Goal: Task Accomplishment & Management: Manage account settings

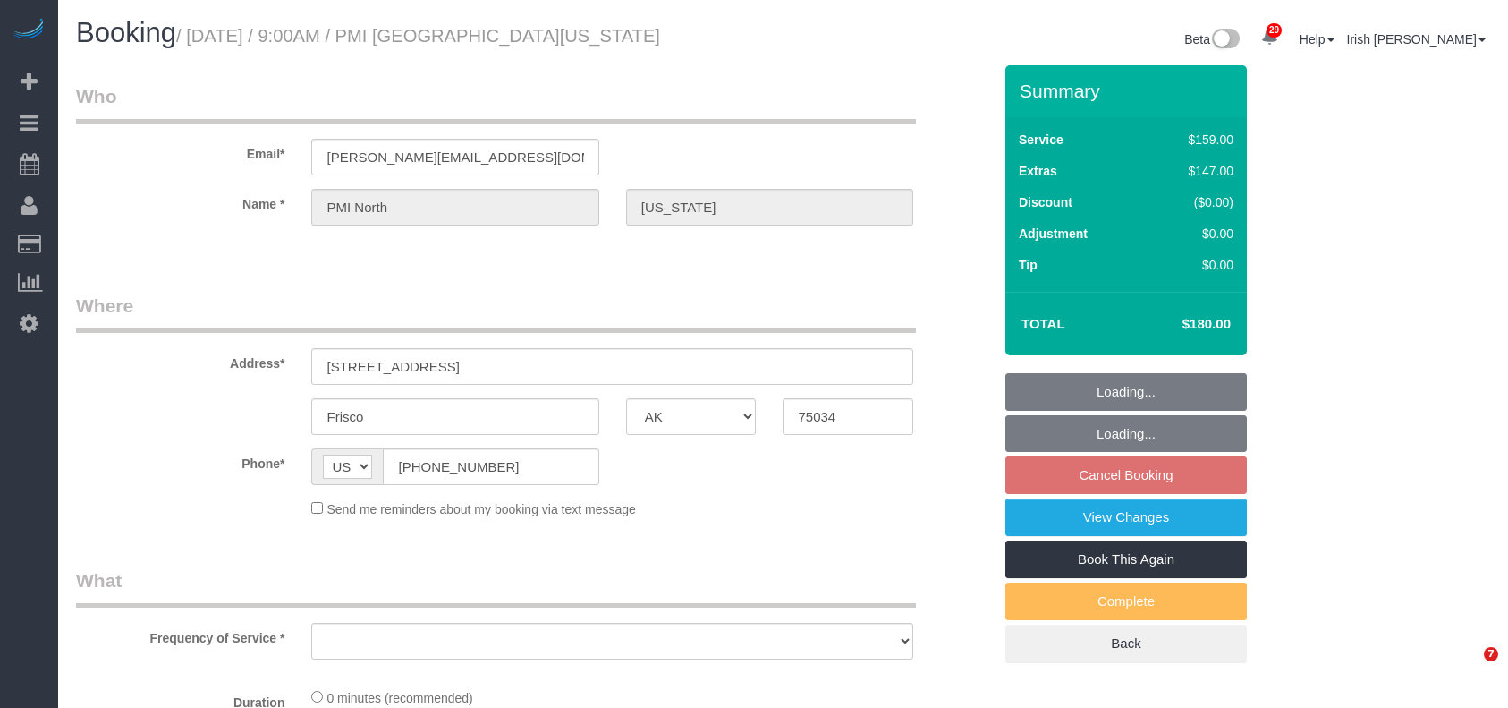
select select "[GEOGRAPHIC_DATA]"
select select "object:3398"
select select "3"
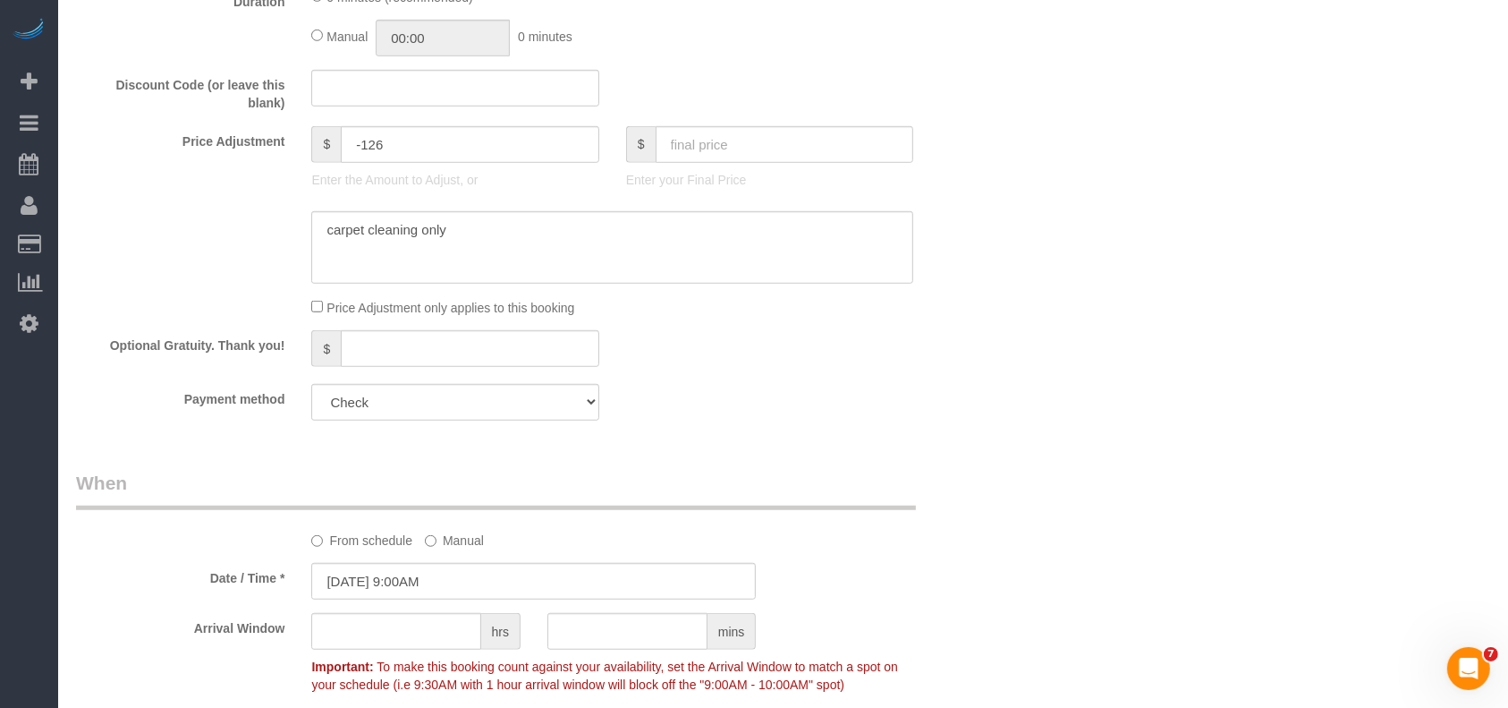
scroll to position [1550, 0]
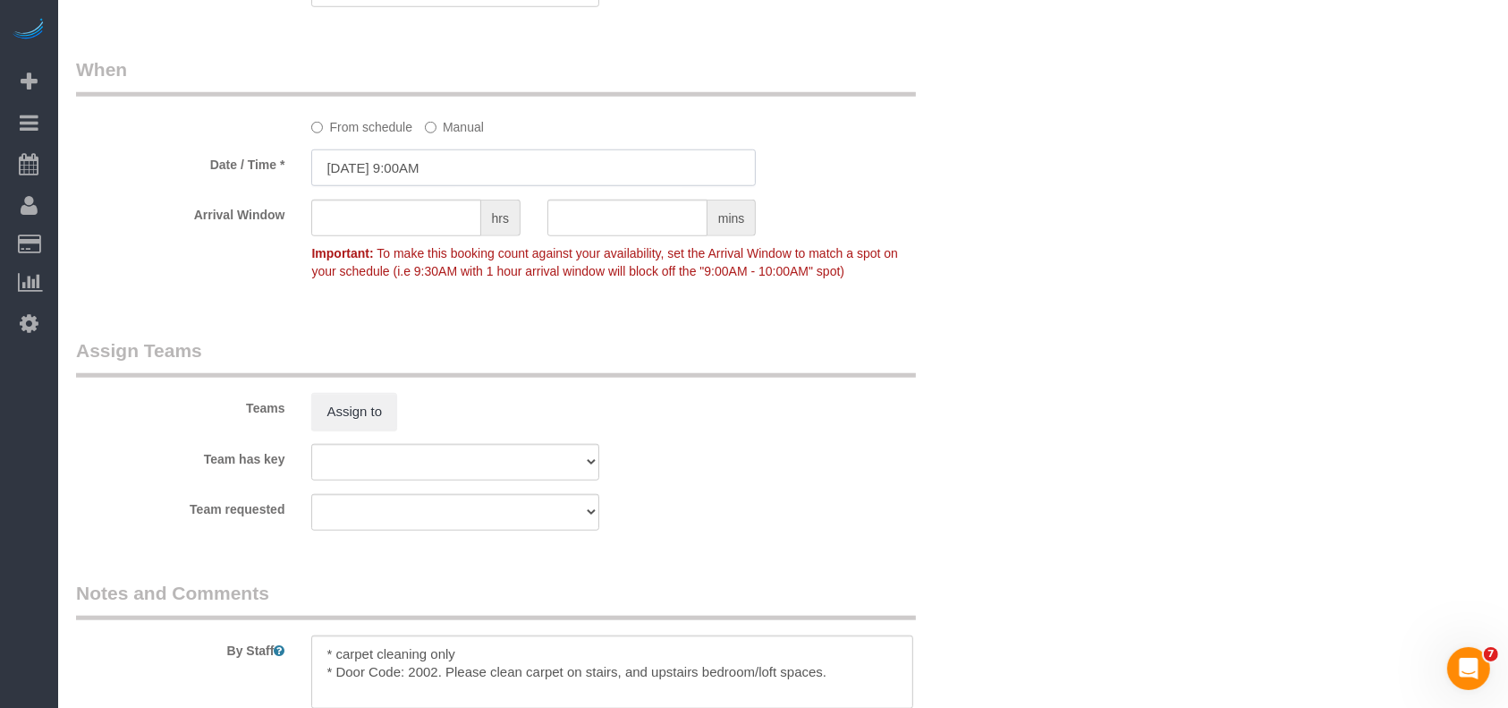
click at [415, 179] on input "[DATE] 9:00AM" at bounding box center [533, 167] width 445 height 37
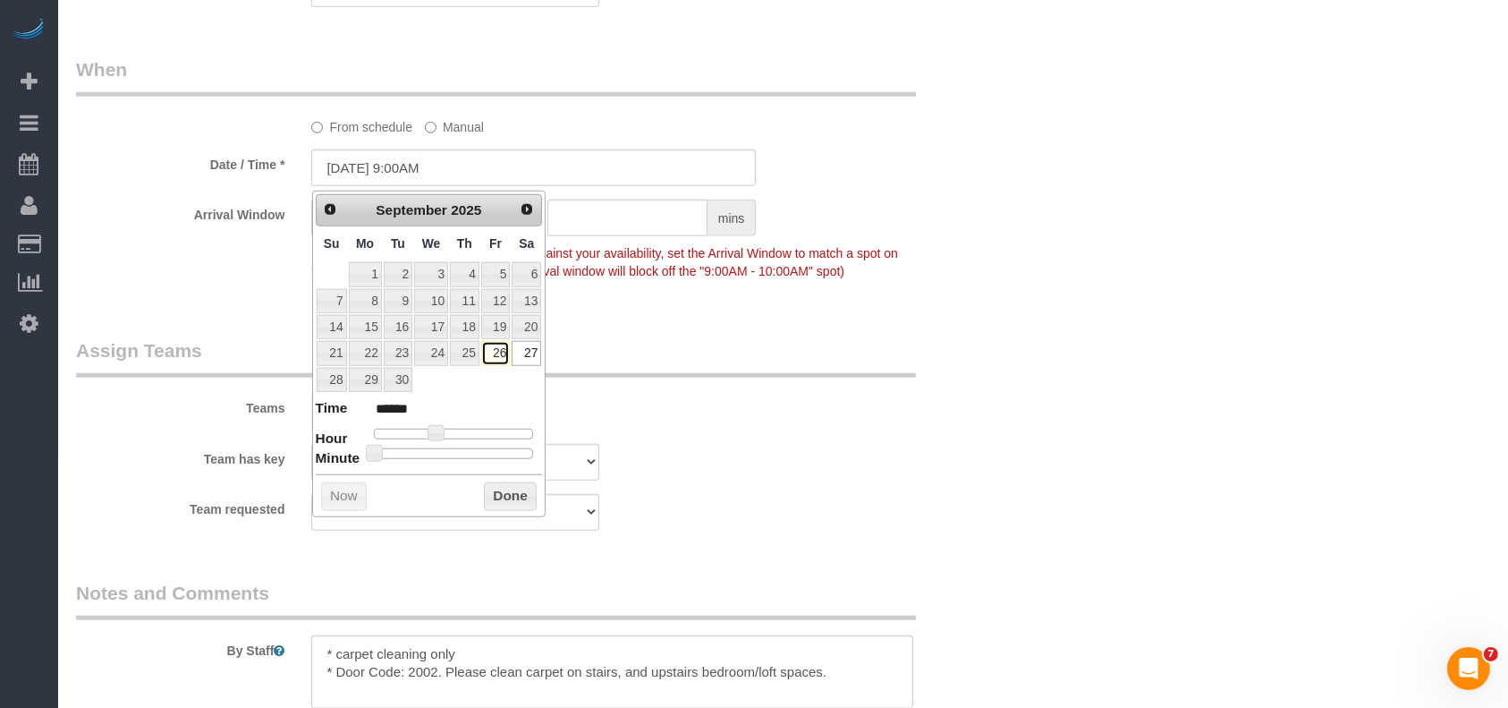
click at [496, 351] on link "26" at bounding box center [495, 353] width 29 height 24
type input "[DATE] 9:00AM"
click at [512, 492] on button "Done" at bounding box center [510, 496] width 53 height 29
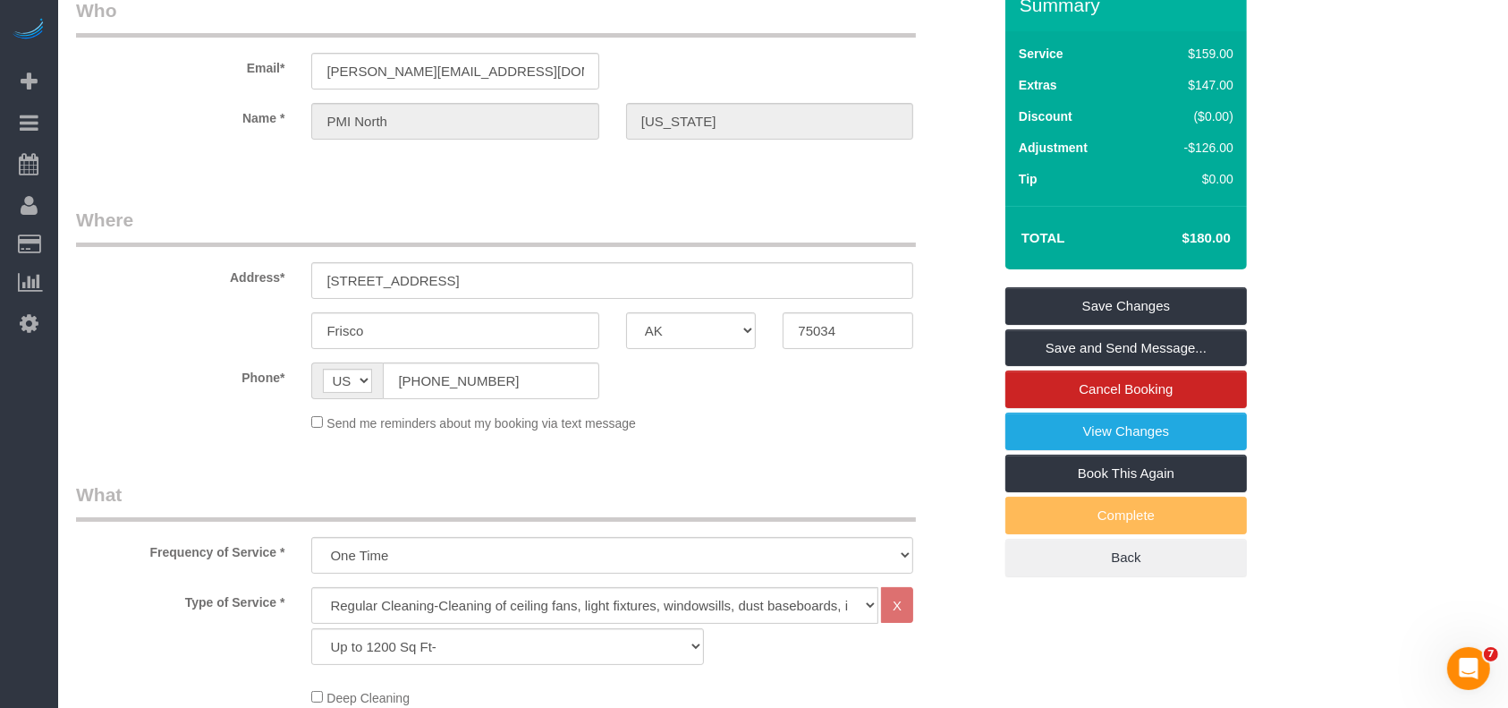
scroll to position [0, 0]
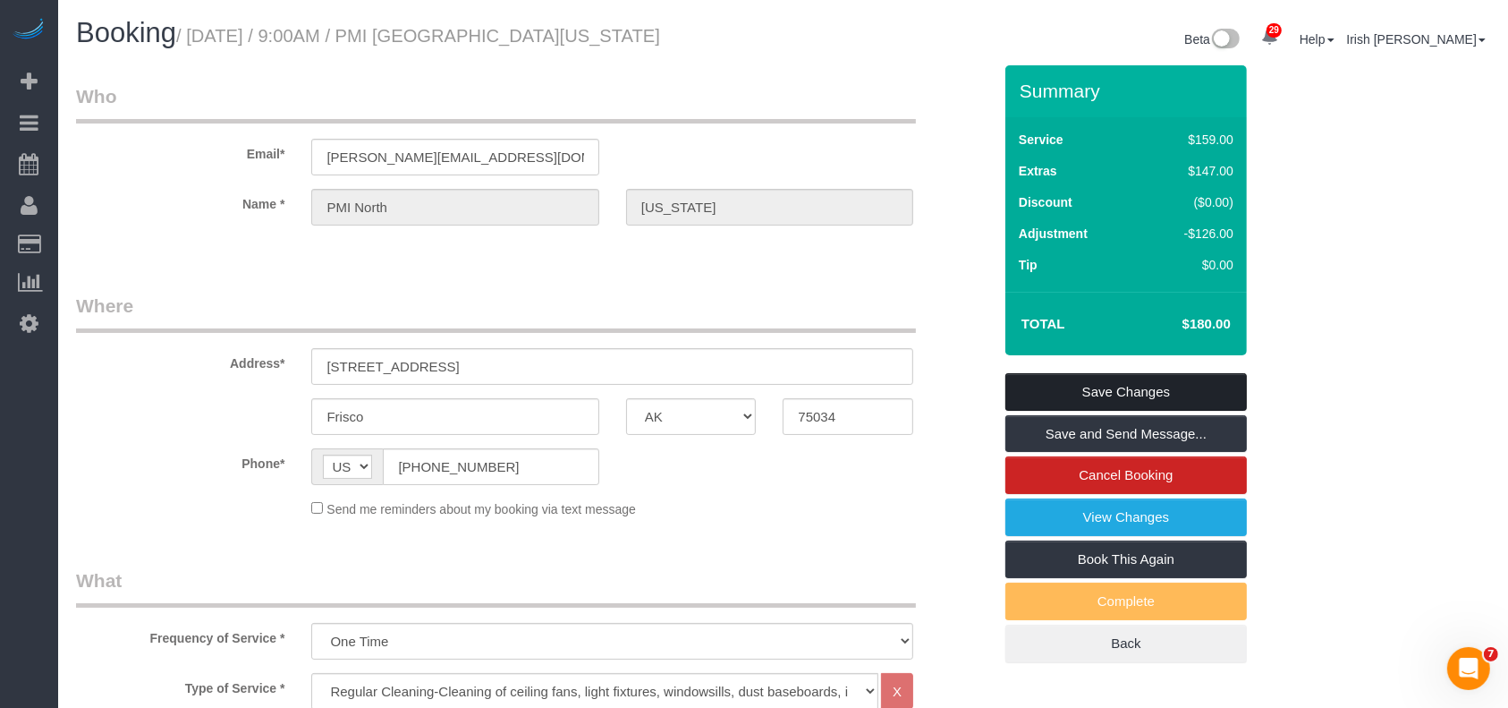
click at [1219, 392] on link "Save Changes" at bounding box center [1127, 392] width 242 height 38
